Goal: Navigation & Orientation: Find specific page/section

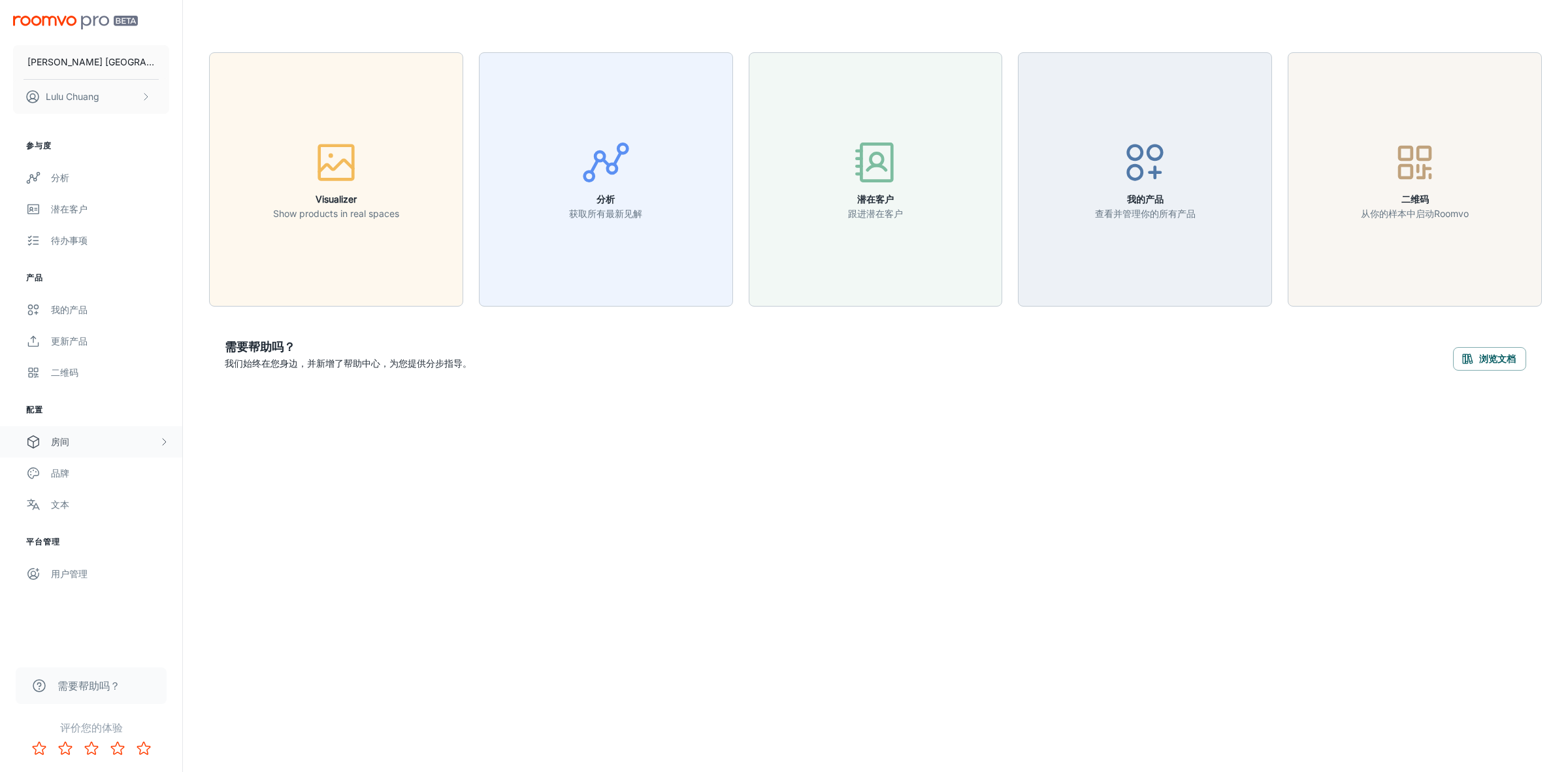
click at [102, 441] on div "房间" at bounding box center [105, 441] width 108 height 14
click at [91, 533] on div "Custom Rooms" at bounding box center [110, 535] width 118 height 14
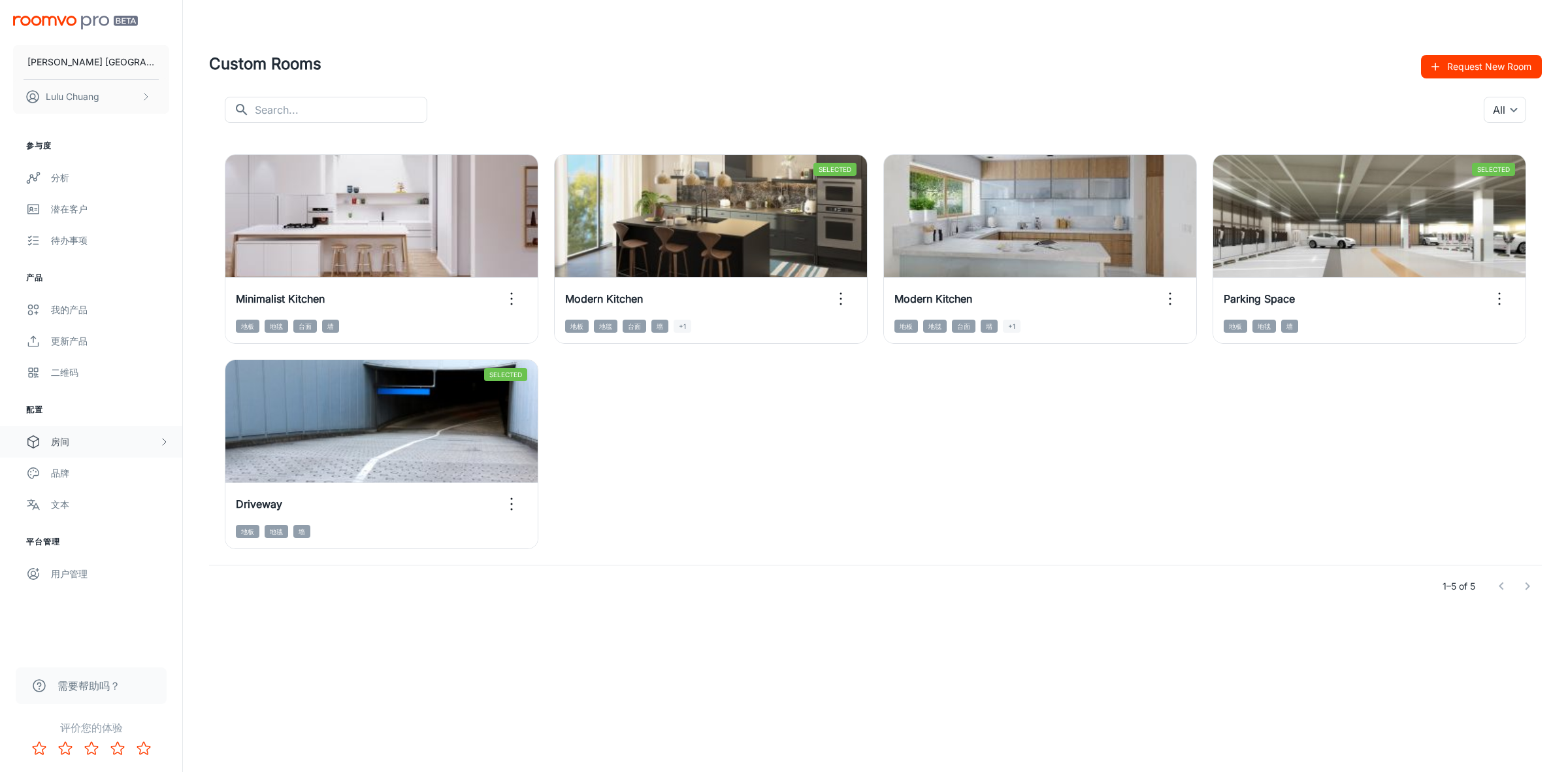
click at [93, 447] on div "房间" at bounding box center [105, 441] width 108 height 14
click at [86, 495] on div "Designer Rooms" at bounding box center [91, 504] width 182 height 31
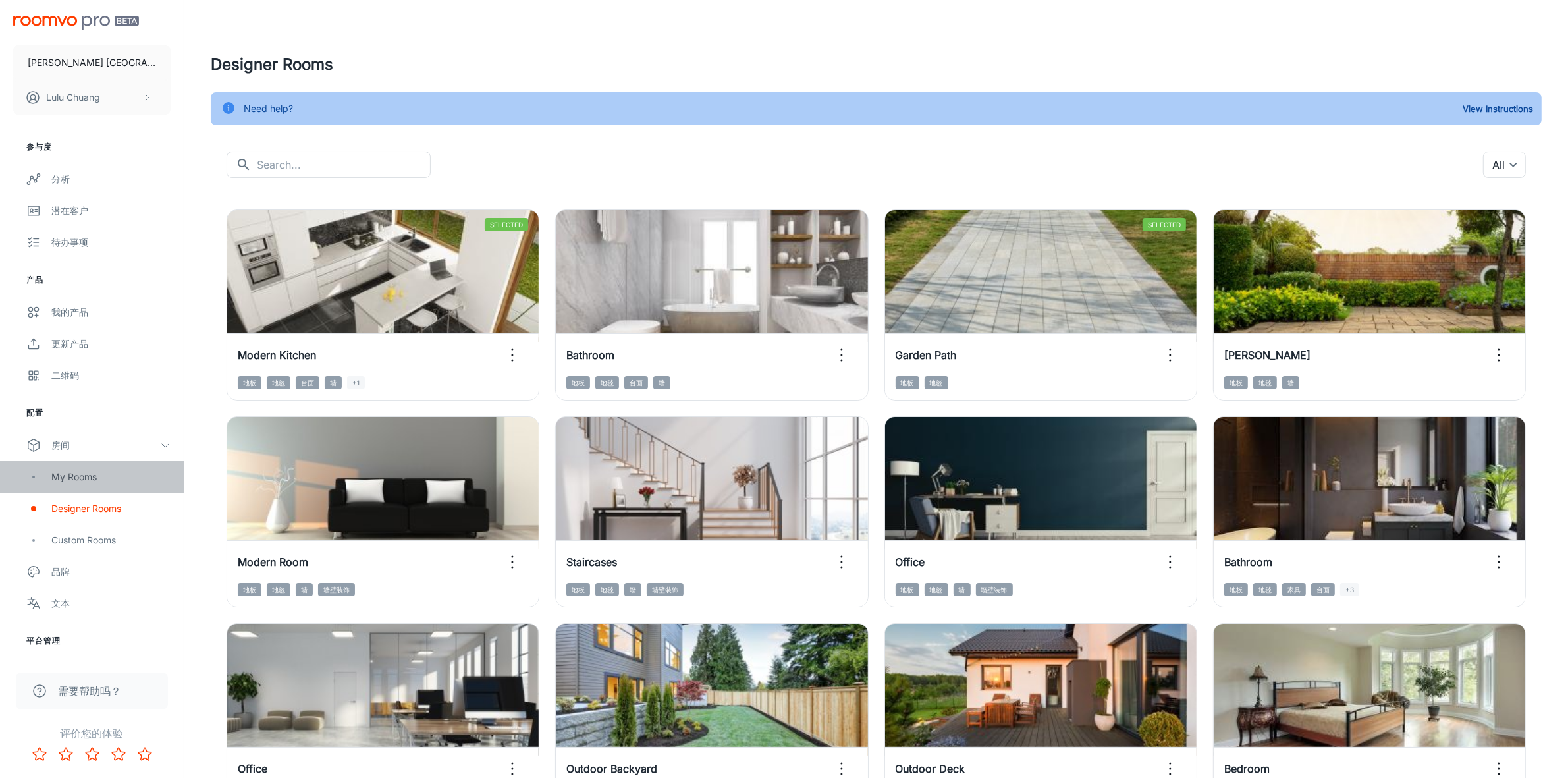
click at [81, 480] on div "My Rooms" at bounding box center [111, 477] width 119 height 14
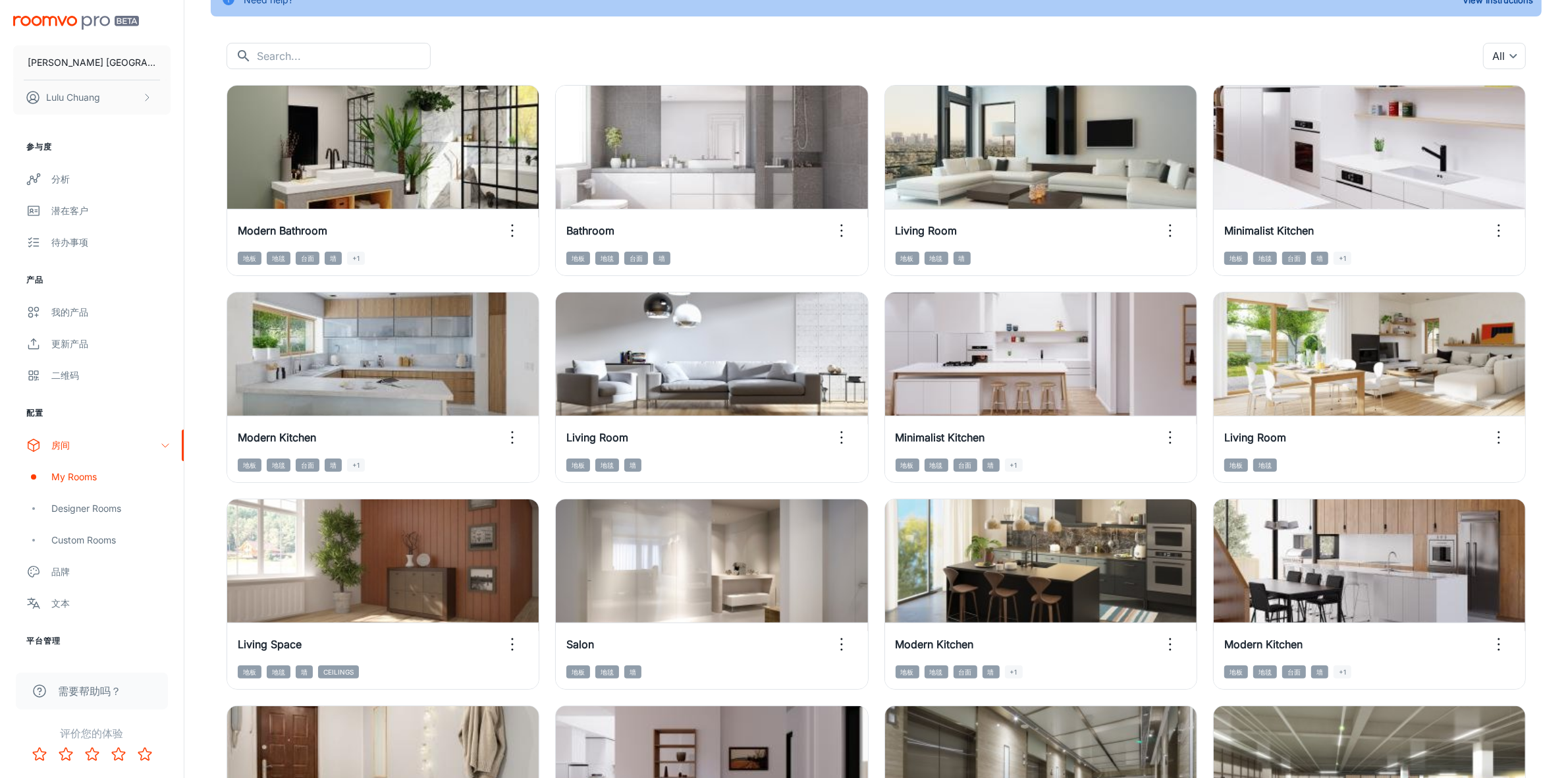
scroll to position [329, 0]
